Goal: Answer question/provide support

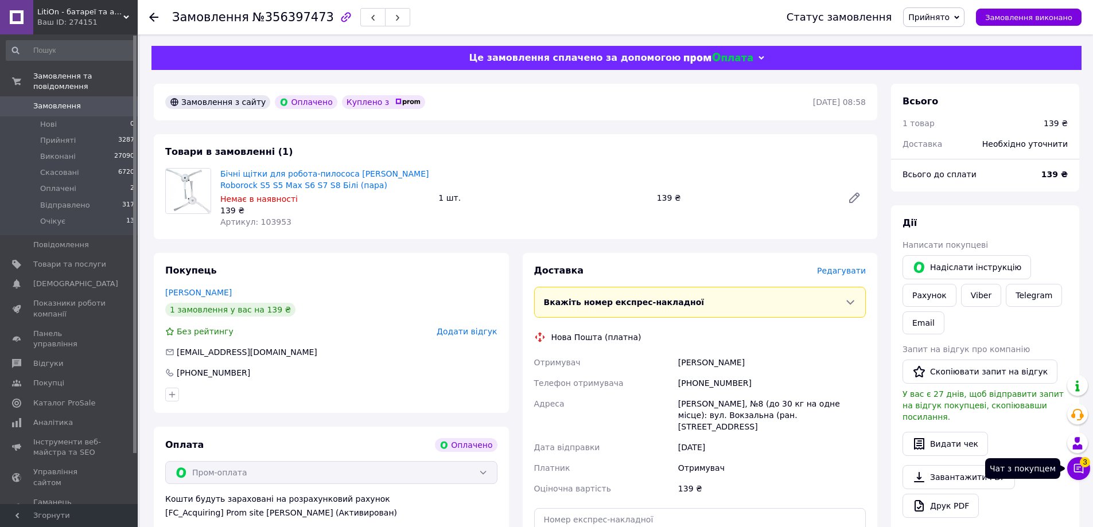
click at [1080, 470] on icon at bounding box center [1078, 468] width 11 height 11
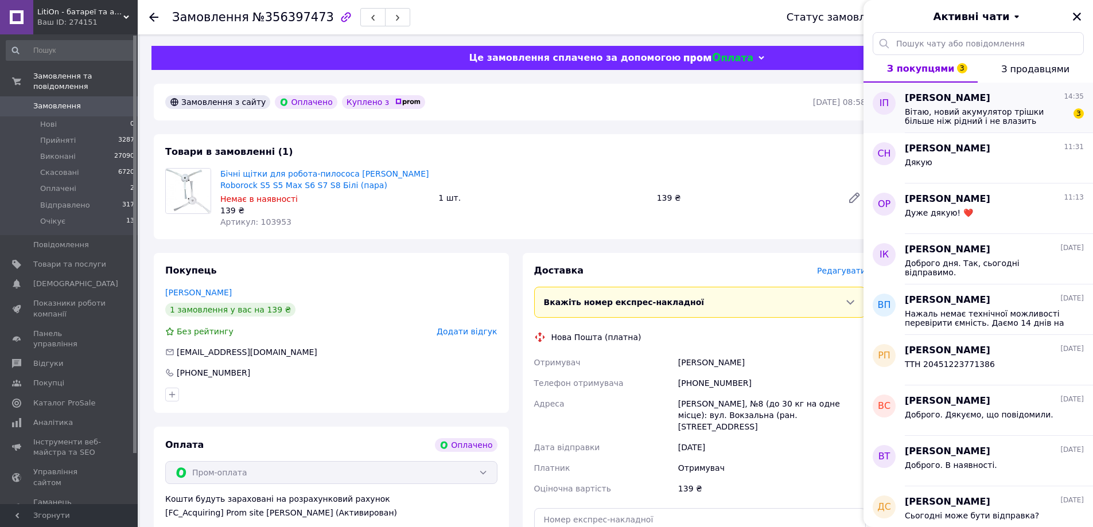
click at [972, 119] on span "Вітаю, новий акумулятор трішки більше ніж рідний і не влазить" at bounding box center [986, 116] width 163 height 18
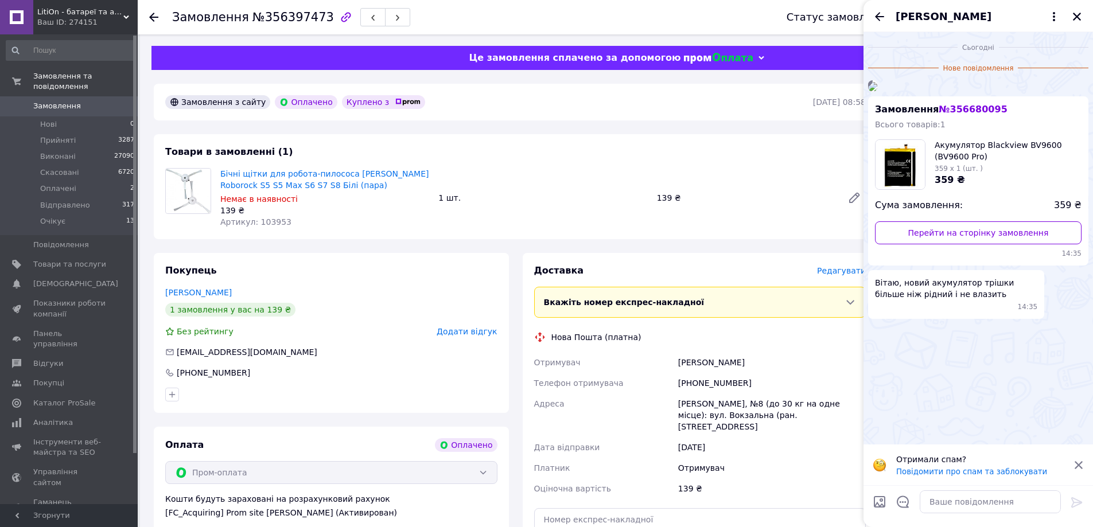
click at [877, 91] on img at bounding box center [872, 86] width 9 height 9
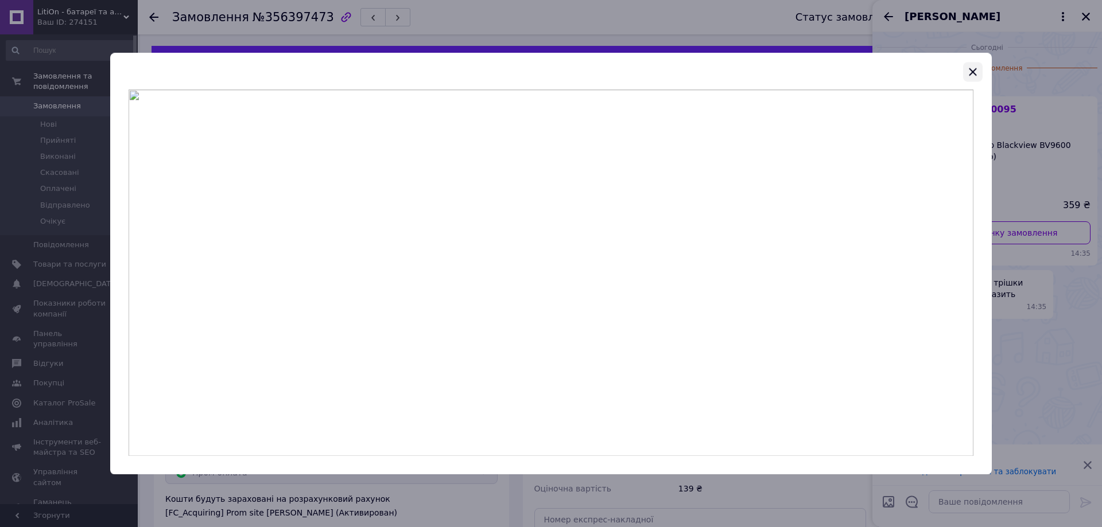
click at [970, 76] on icon "button" at bounding box center [973, 72] width 14 height 14
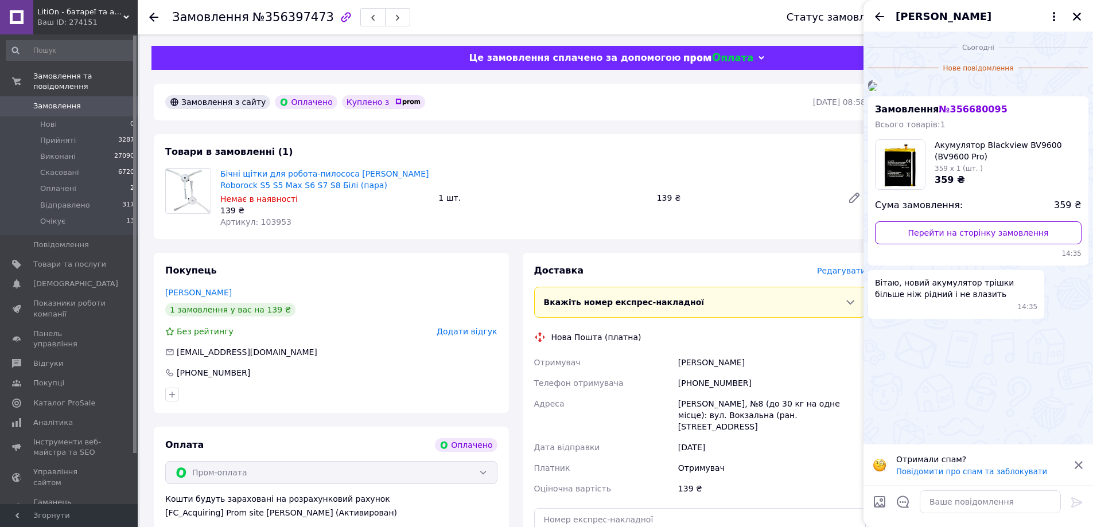
scroll to position [1, 0]
click at [945, 501] on textarea at bounding box center [990, 502] width 141 height 23
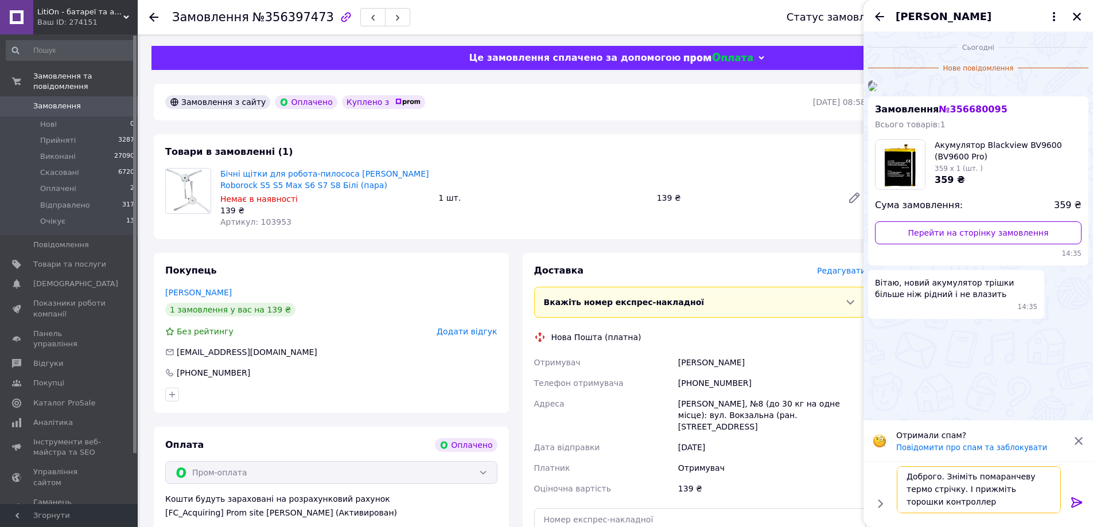
scroll to position [1, 0]
type textarea "Доброго. Зніміть помаранчеву термо стрічку. І прижміть торошки контроллер. Все …"
click at [1079, 501] on icon at bounding box center [1077, 503] width 14 height 14
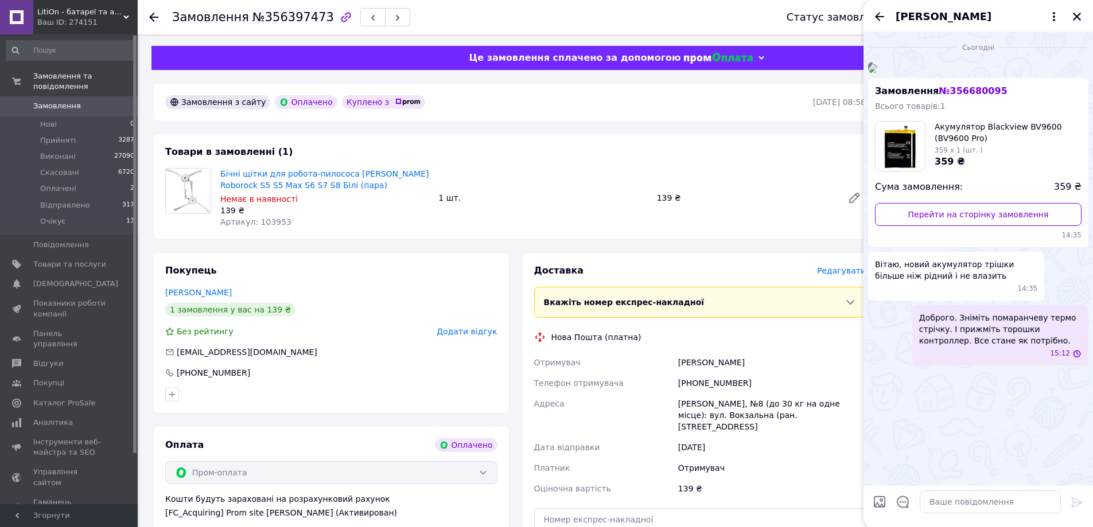
scroll to position [6, 0]
click at [877, 73] on img at bounding box center [872, 68] width 9 height 9
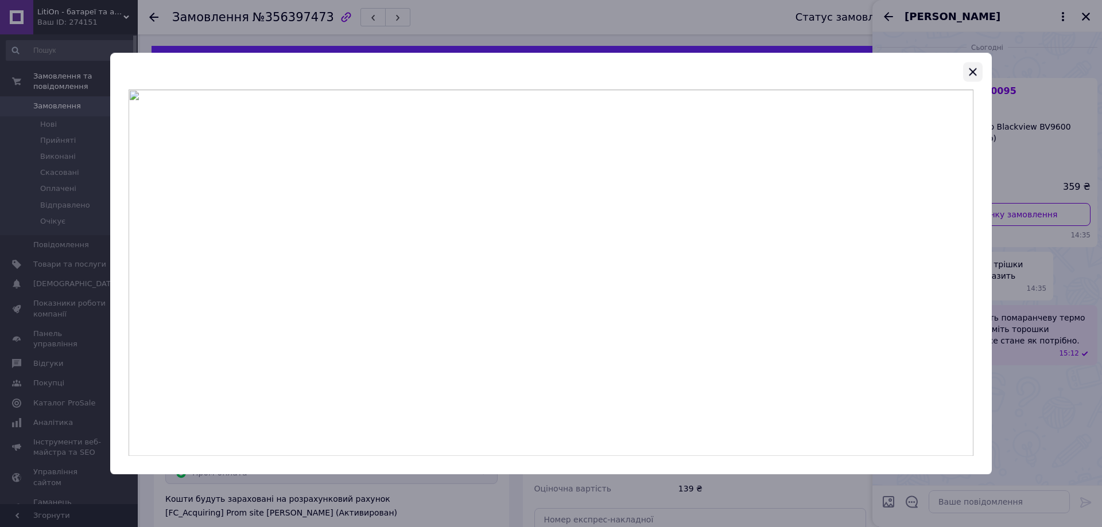
click at [971, 69] on icon "button" at bounding box center [973, 72] width 14 height 14
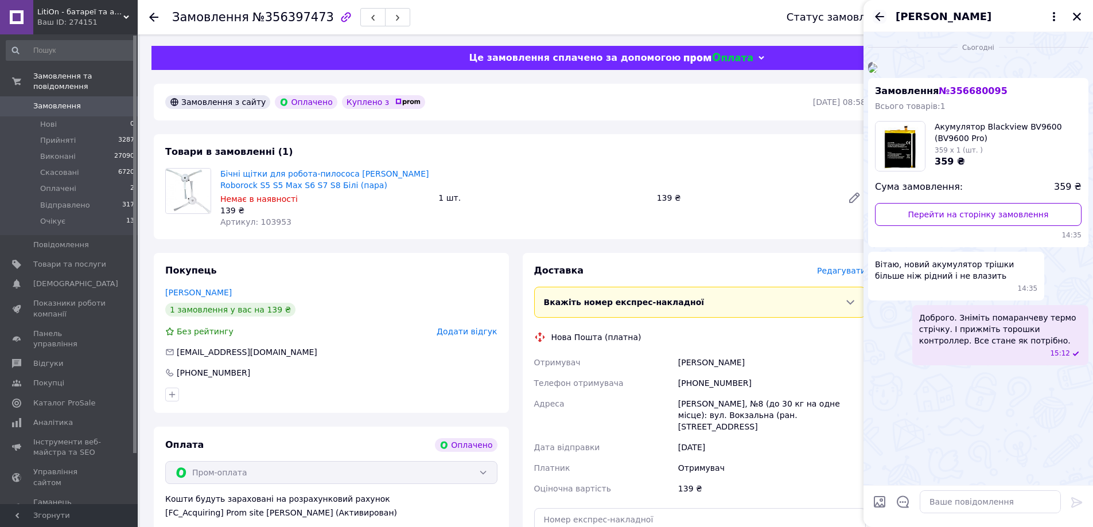
click at [877, 10] on icon "Назад" at bounding box center [880, 17] width 14 height 14
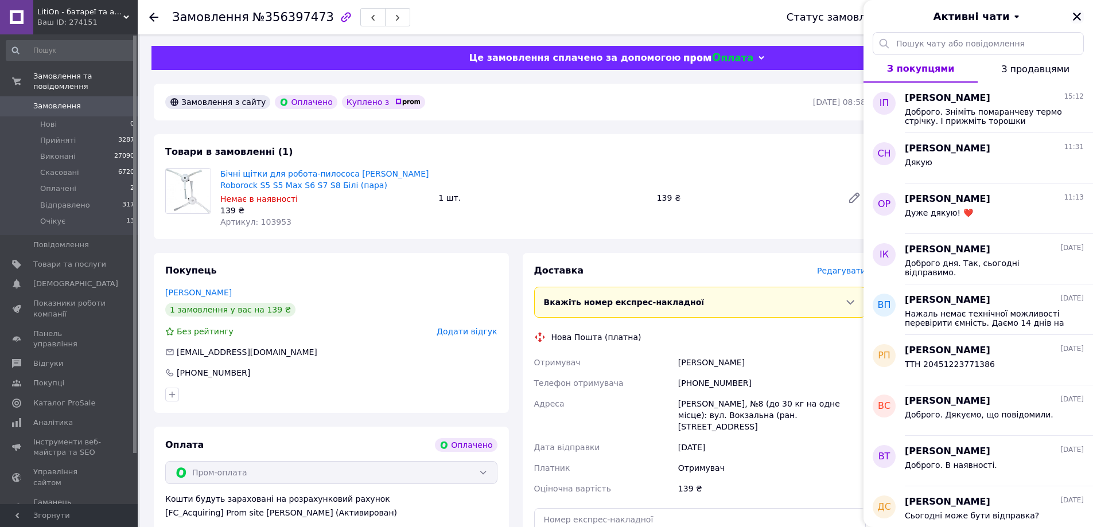
click at [1073, 15] on icon "Закрити" at bounding box center [1077, 16] width 10 height 10
